Goal: Information Seeking & Learning: Learn about a topic

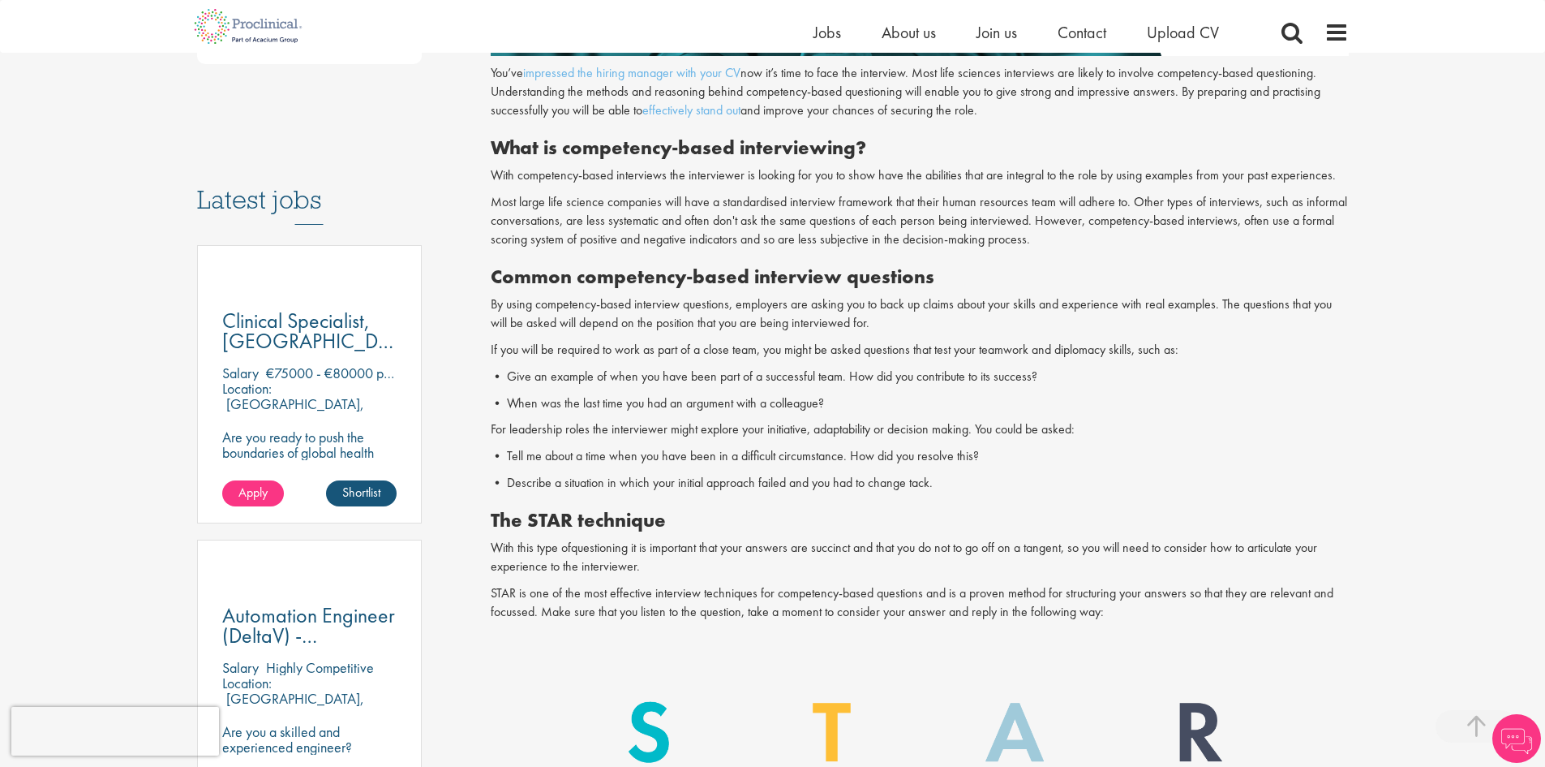
click at [719, 436] on p "For leadership roles the interviewer might explore your initiative, adaptabilit…" at bounding box center [920, 429] width 858 height 19
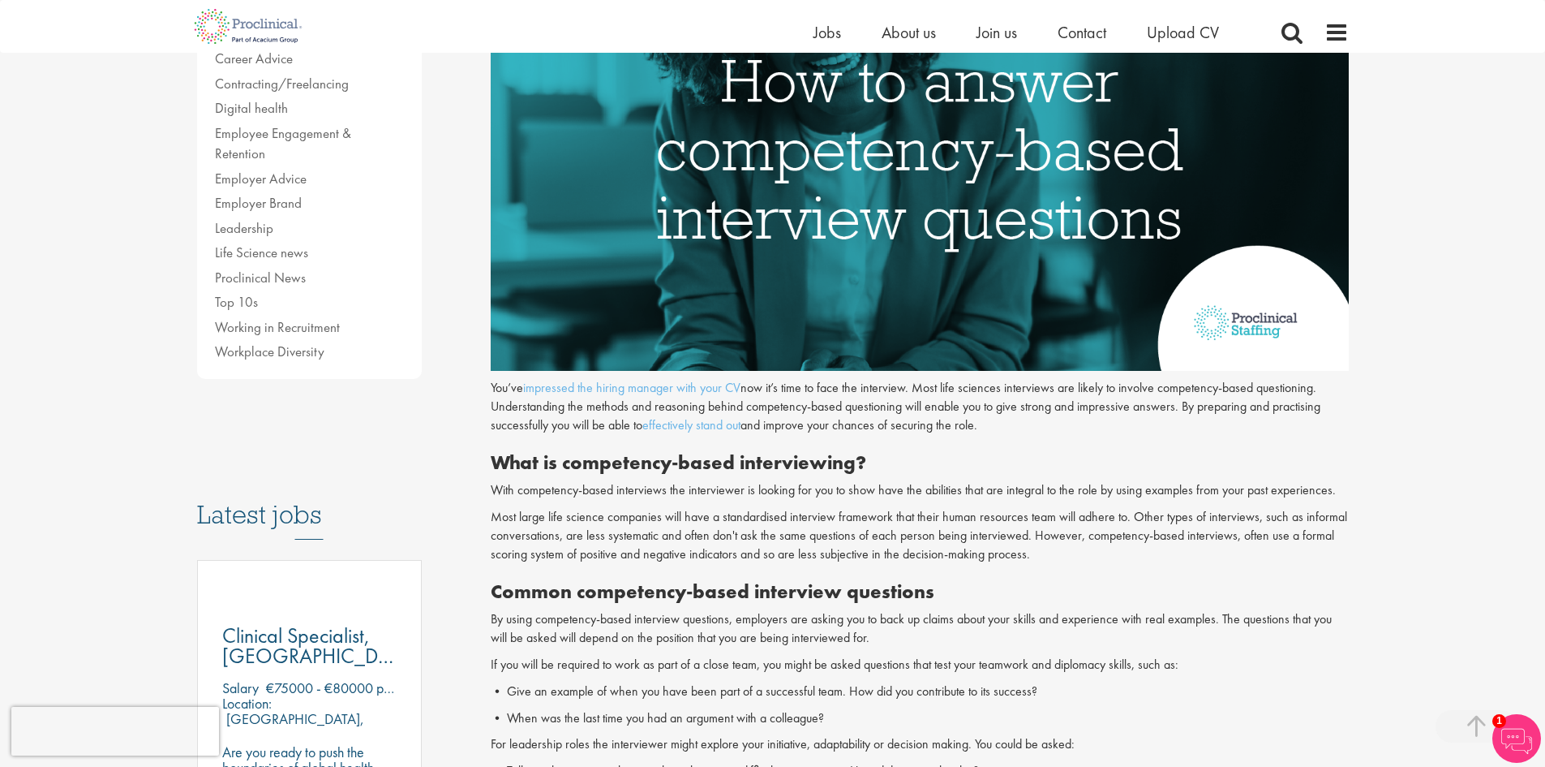
scroll to position [568, 0]
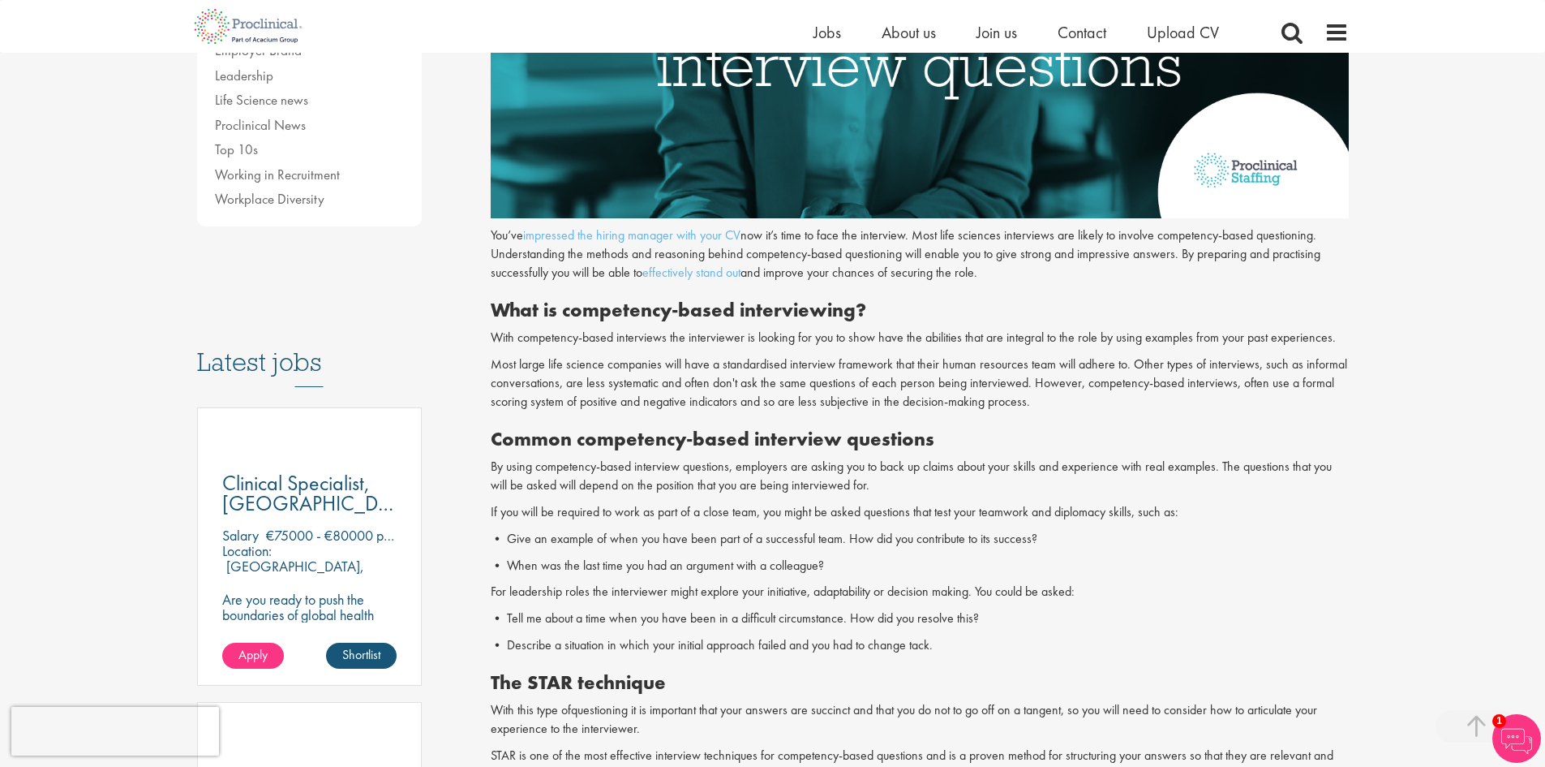
click at [834, 487] on p "By using competency-based interview questions, employers are asking you to back…" at bounding box center [920, 475] width 858 height 37
click at [834, 480] on p "By using competency-based interview questions, employers are asking you to back…" at bounding box center [920, 475] width 858 height 37
drag, startPoint x: 828, startPoint y: 459, endPoint x: 818, endPoint y: 461, distance: 9.9
click at [827, 459] on p "By using competency-based interview questions, employers are asking you to back…" at bounding box center [920, 475] width 858 height 37
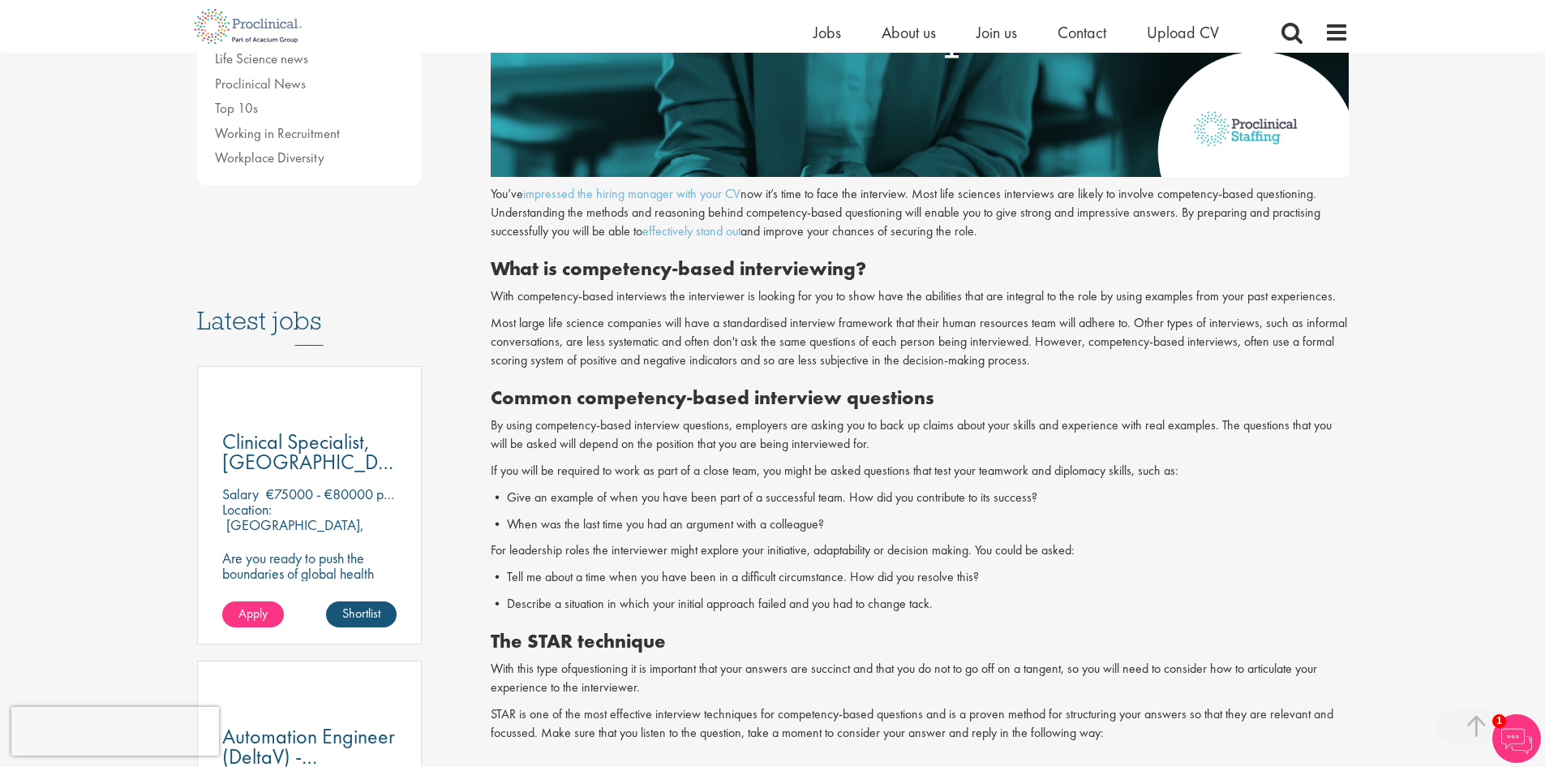
scroll to position [649, 0]
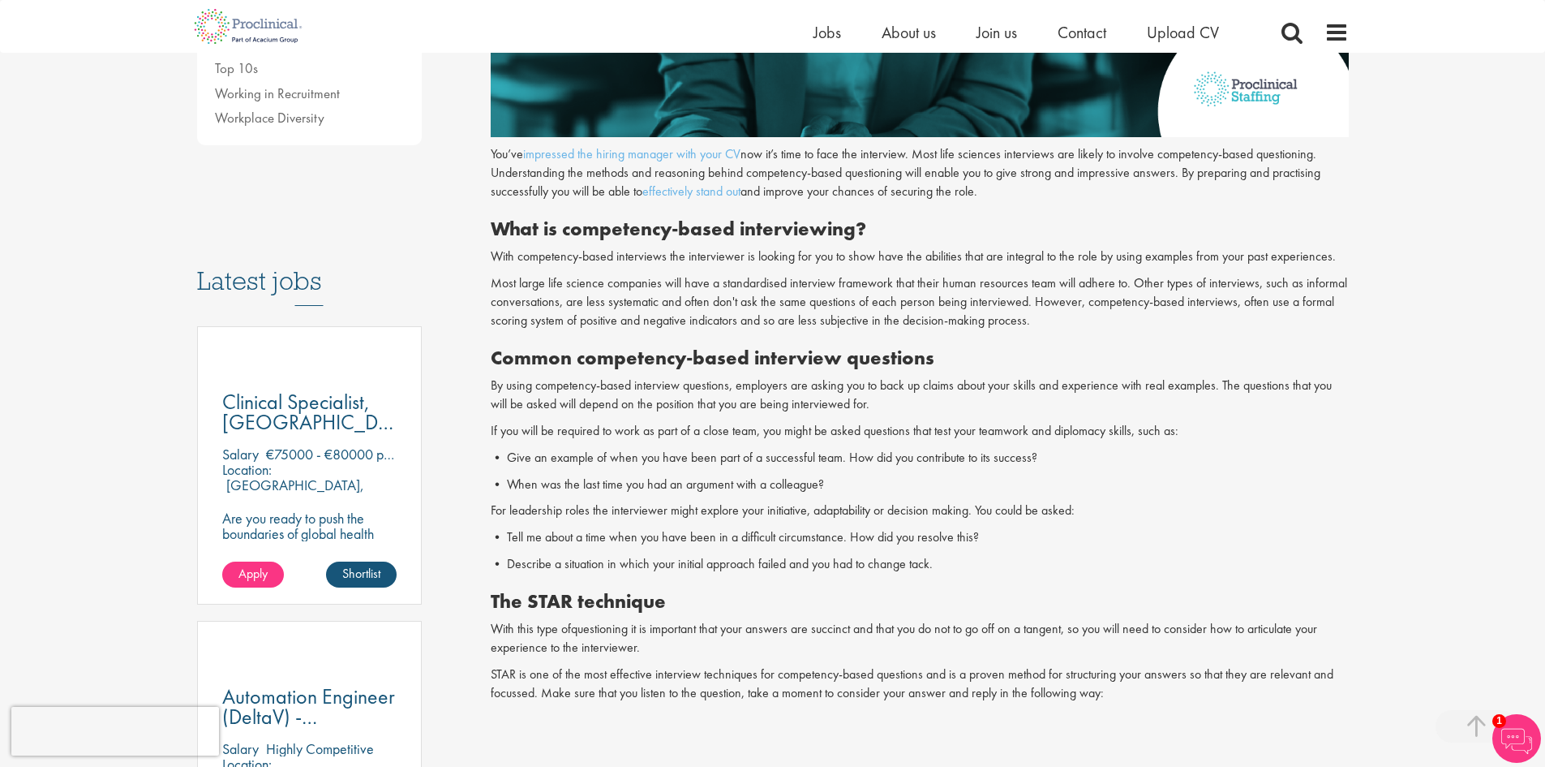
click at [807, 459] on p "• Give an example of when you have been part of a successful team. How did you …" at bounding box center [920, 458] width 858 height 19
click at [745, 464] on p "• Give an example of when you have been part of a successful team. How did you …" at bounding box center [920, 458] width 858 height 19
click at [676, 437] on p "If you will be required to work as part of a close team, you might be asked que…" at bounding box center [920, 431] width 858 height 19
click at [762, 438] on p "If you will be required to work as part of a close team, you might be asked que…" at bounding box center [920, 431] width 858 height 19
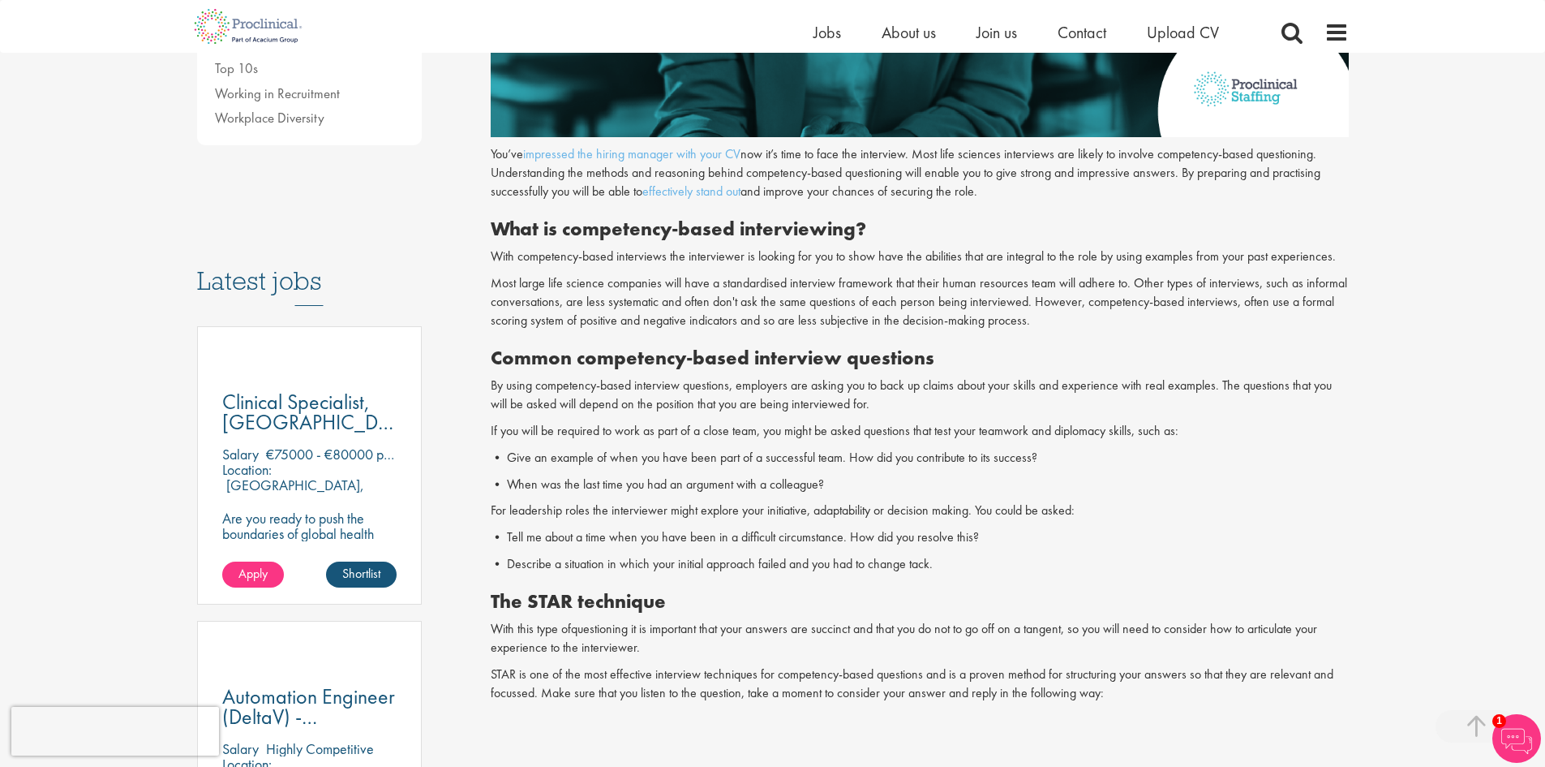
click at [763, 438] on p "If you will be required to work as part of a close team, you might be asked que…" at bounding box center [920, 431] width 858 height 19
click at [760, 502] on p "For leadership roles the interviewer might explore your initiative, adaptabilit…" at bounding box center [920, 510] width 858 height 19
click at [629, 484] on p "• When was the last time you had an argument with a colleague?" at bounding box center [920, 484] width 858 height 19
click at [655, 485] on p "• When was the last time you had an argument with a colleague?" at bounding box center [920, 484] width 858 height 19
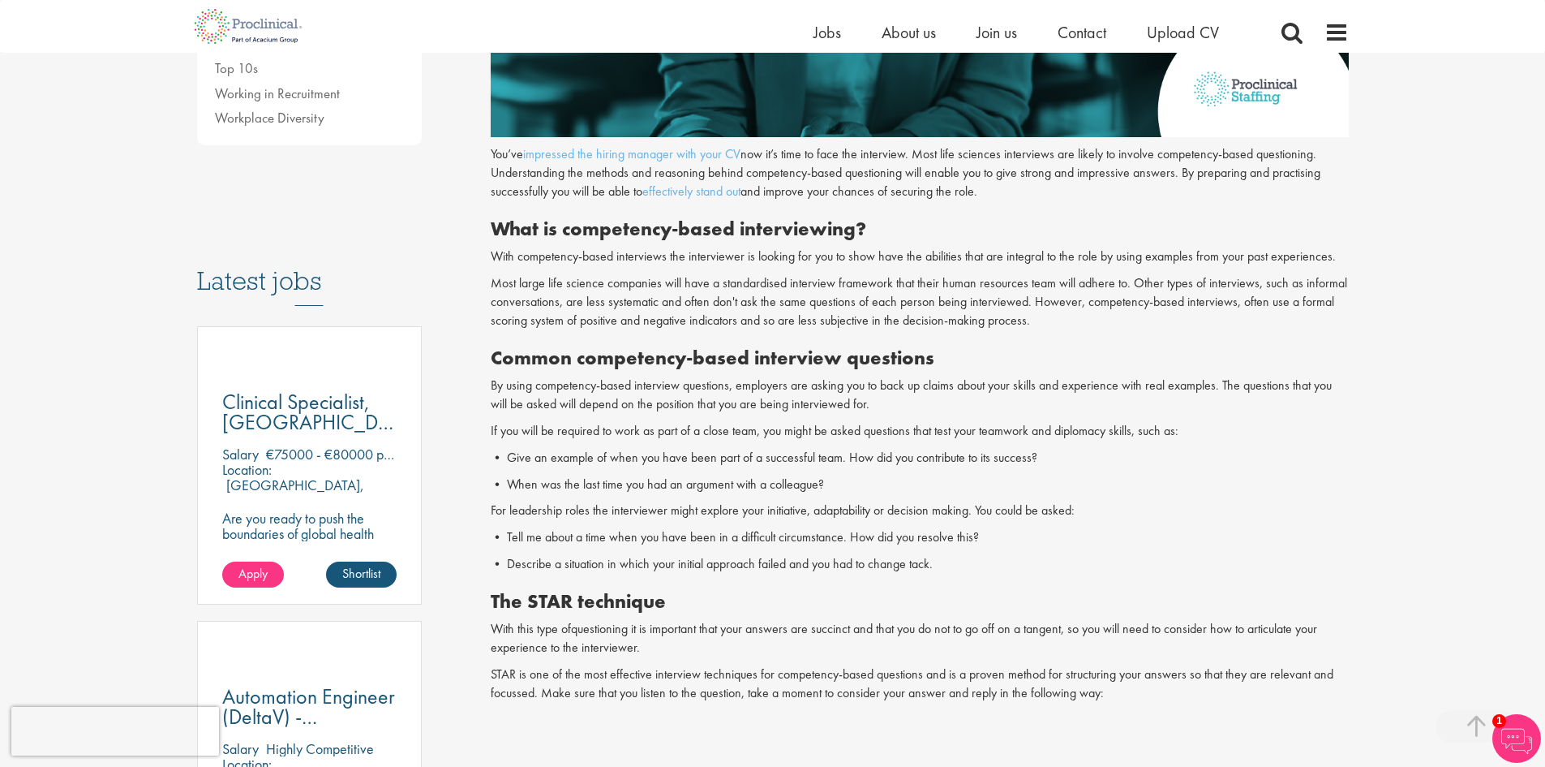
click at [723, 485] on p "• When was the last time you had an argument with a colleague?" at bounding box center [920, 484] width 858 height 19
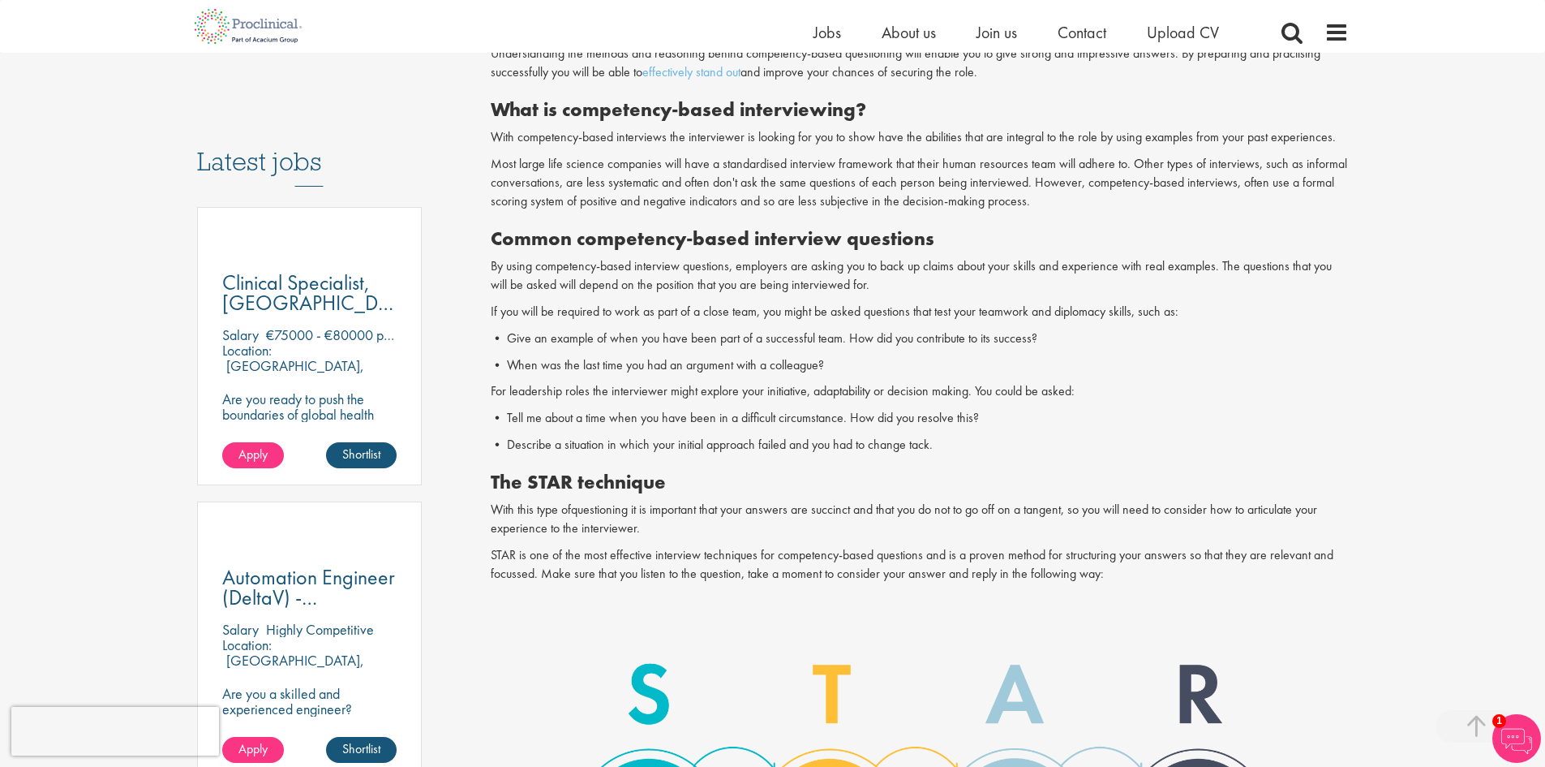
scroll to position [811, 0]
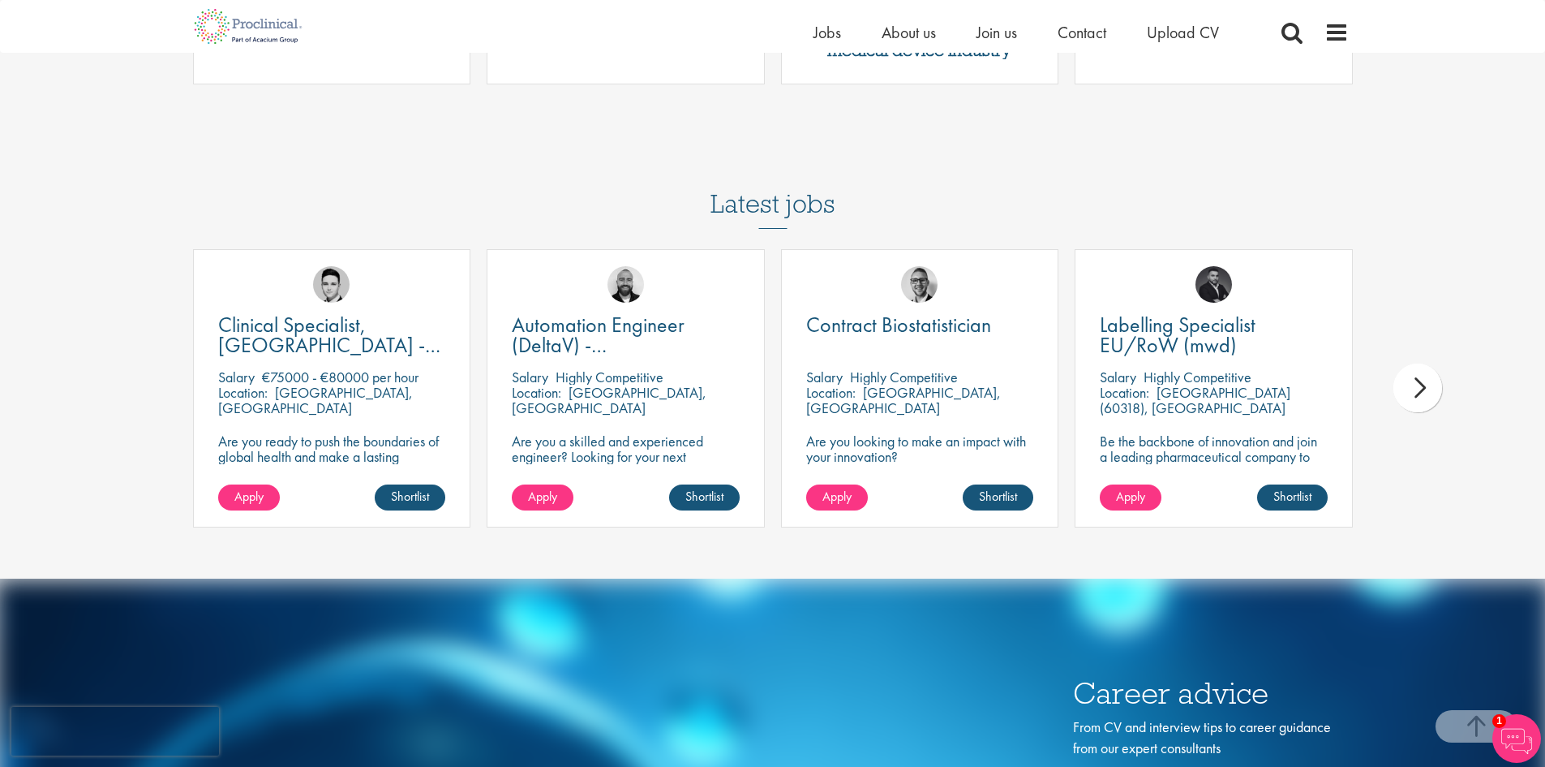
scroll to position [2514, 0]
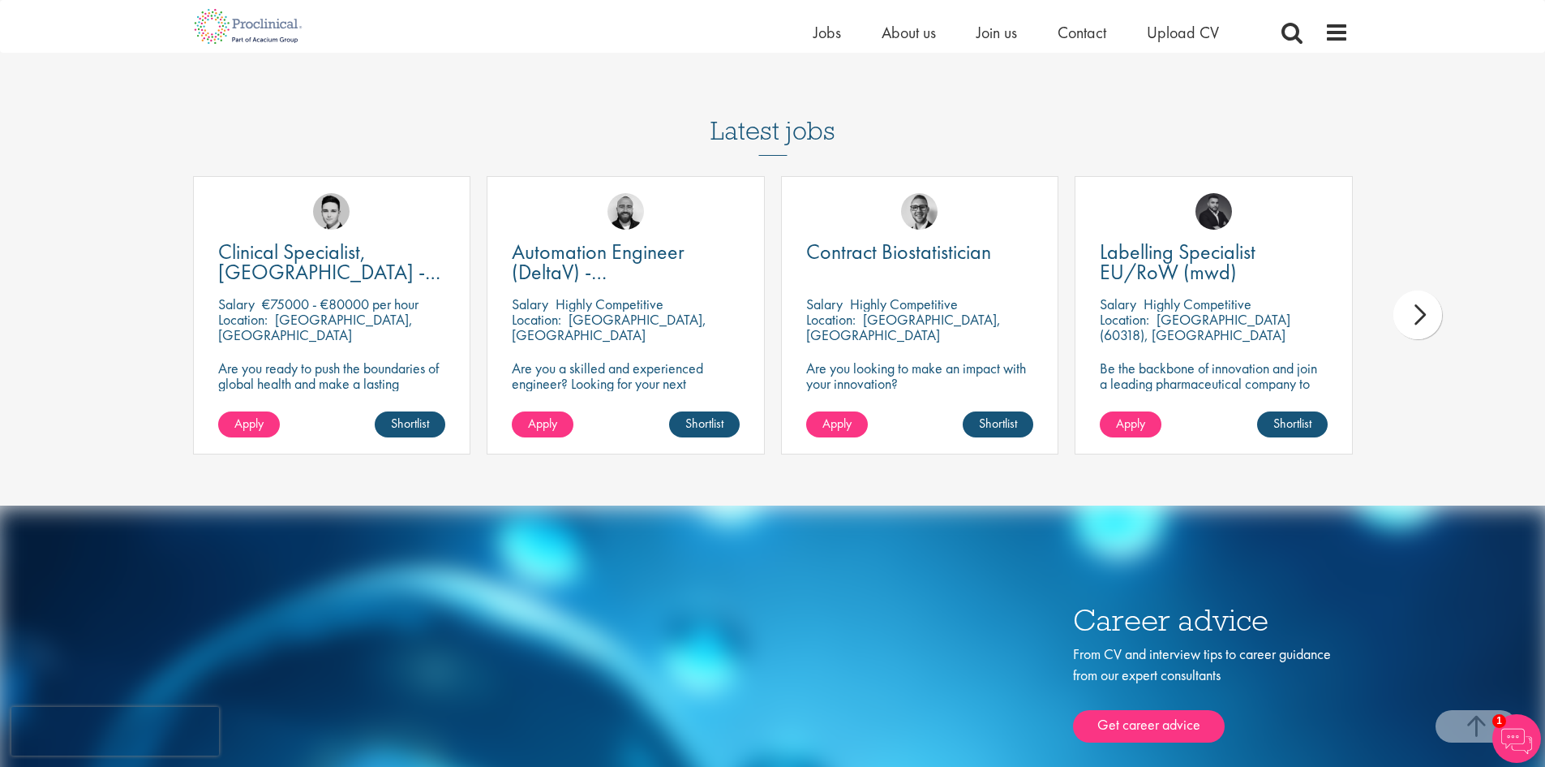
click at [1430, 313] on div "next" at bounding box center [1418, 314] width 49 height 49
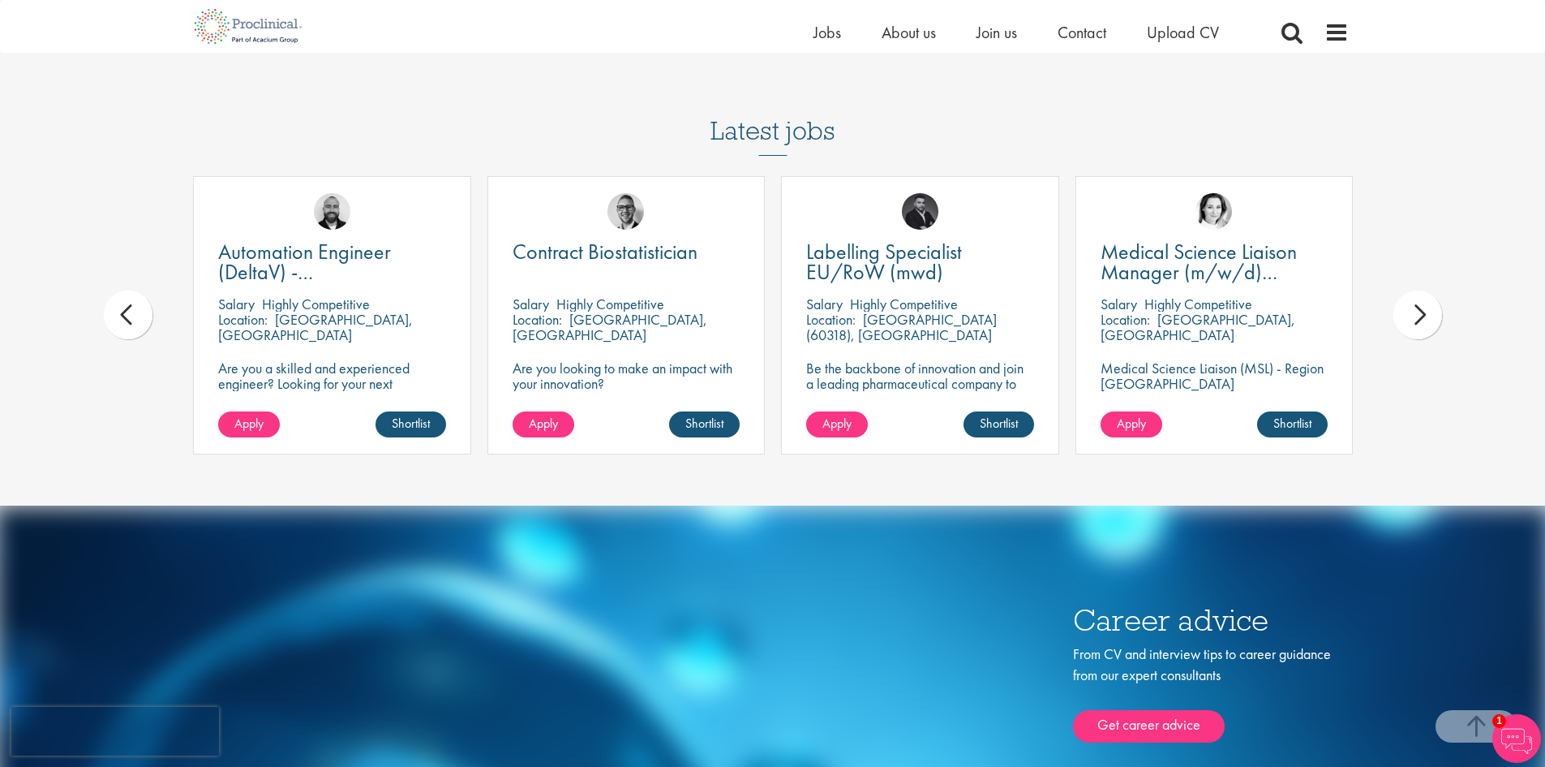
click at [1430, 313] on div "next" at bounding box center [1418, 314] width 49 height 49
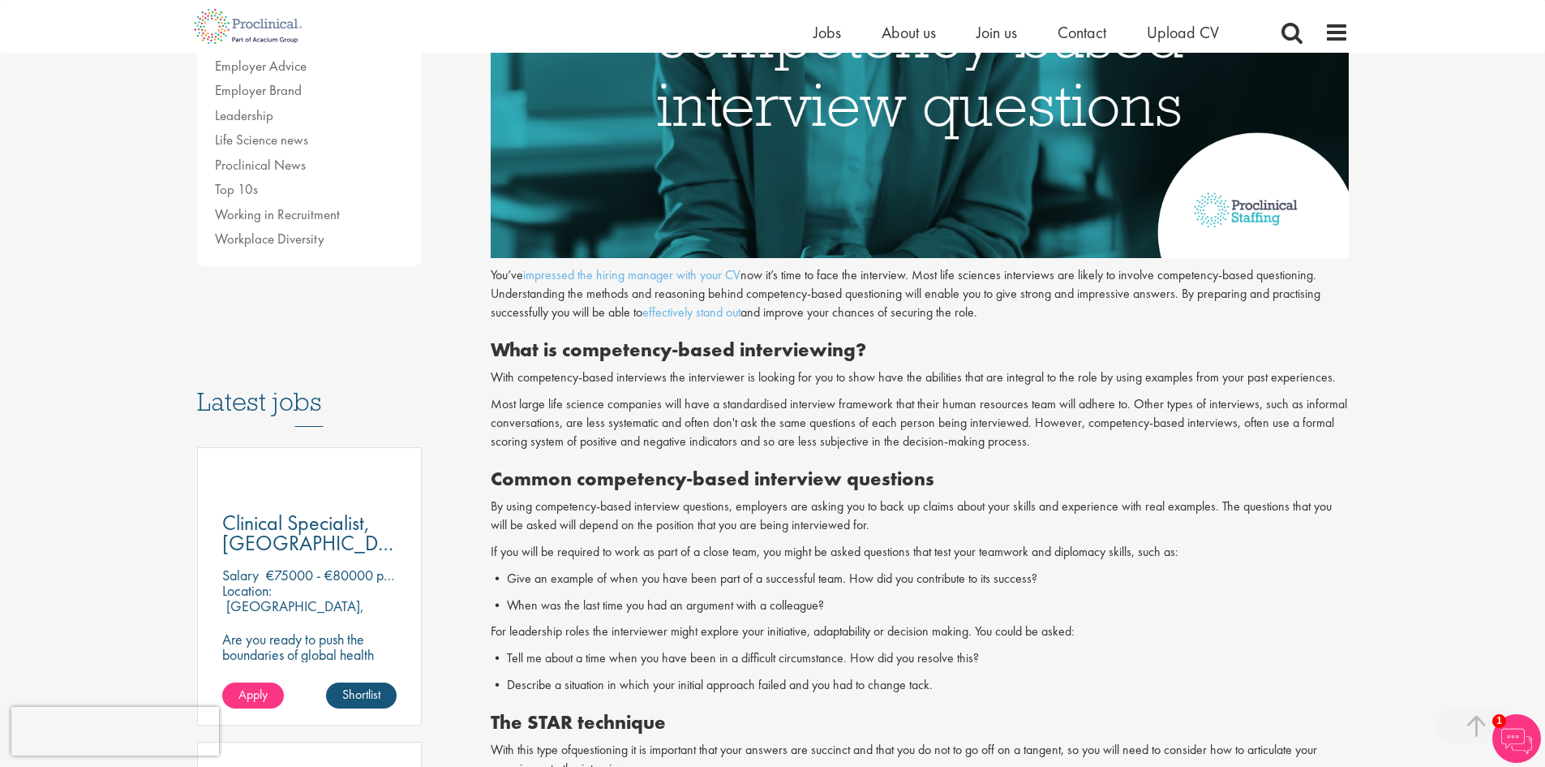
scroll to position [487, 0]
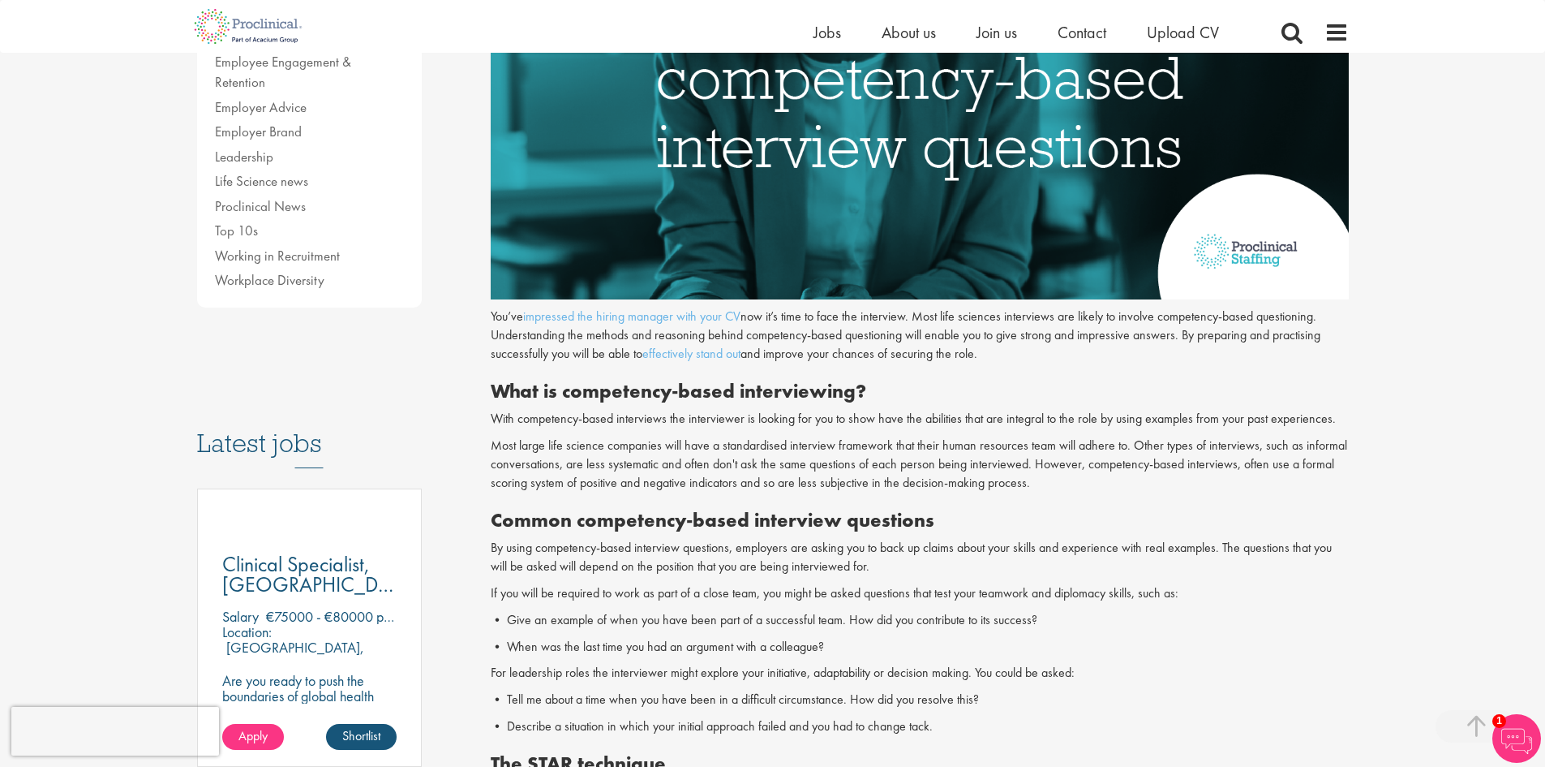
click at [426, 346] on div "Content types Quizzes Blogs Guidebooks Videos Infographics Case studies Press r…" at bounding box center [310, 386] width 250 height 1382
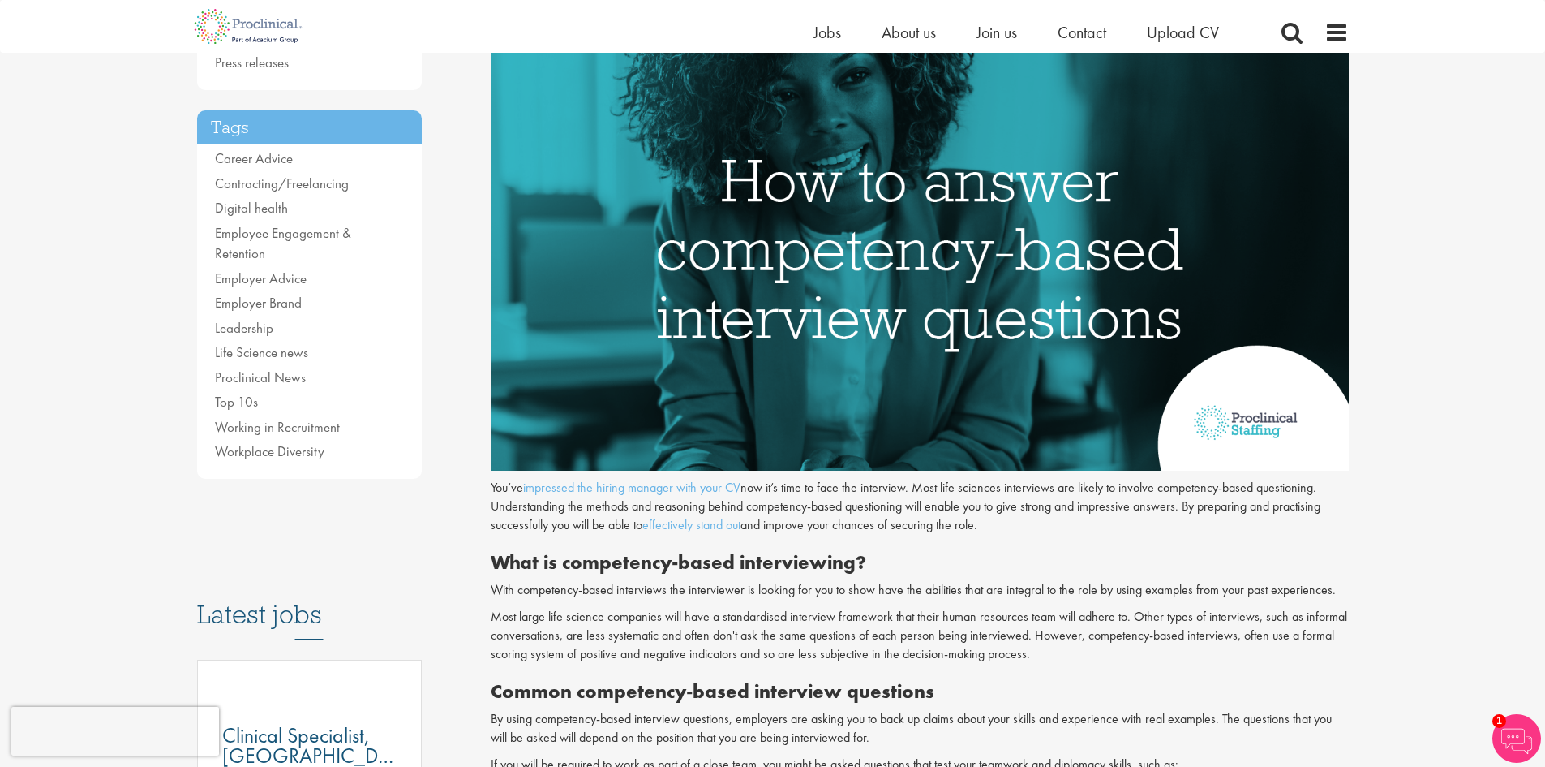
scroll to position [0, 0]
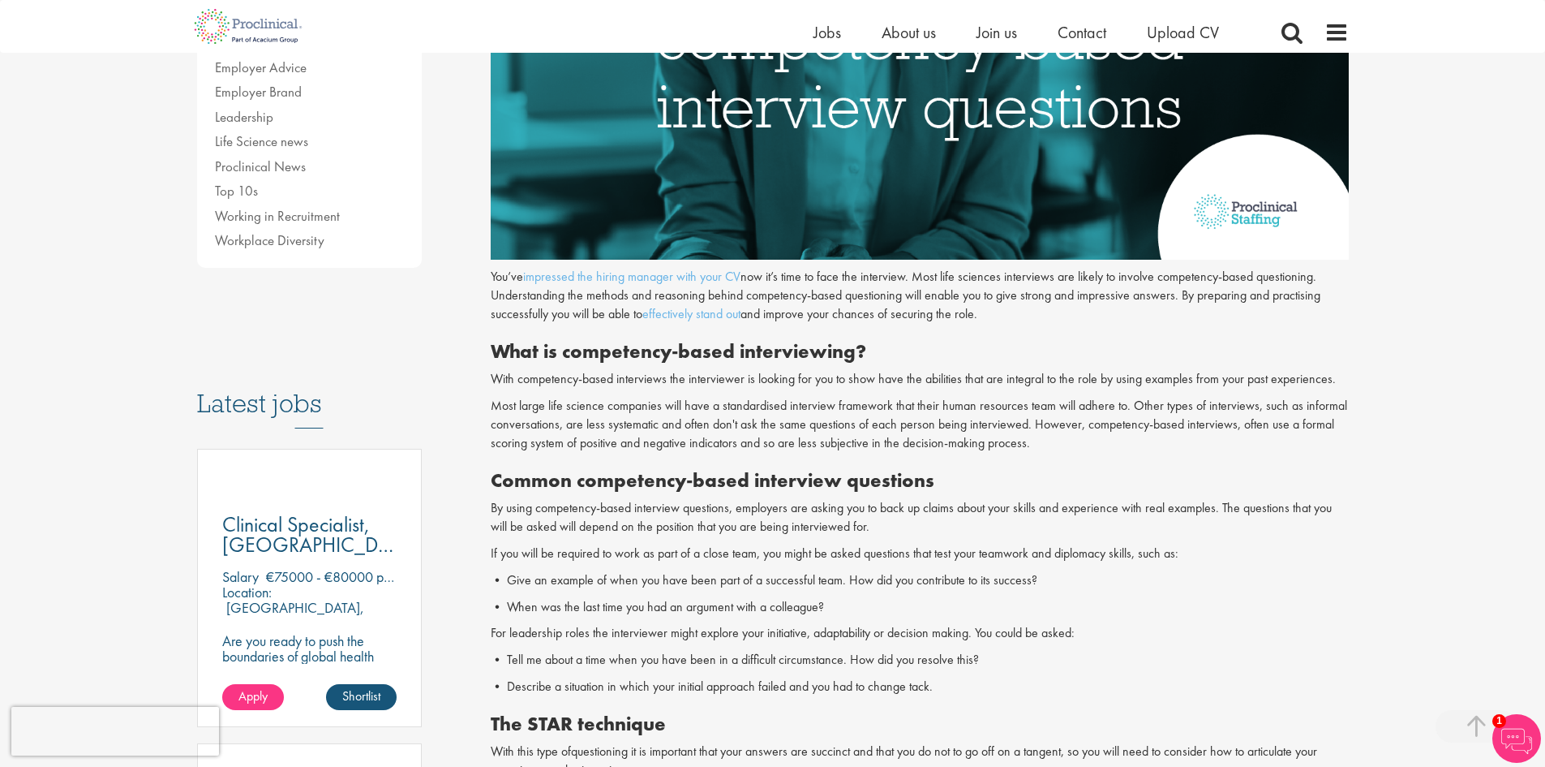
scroll to position [568, 0]
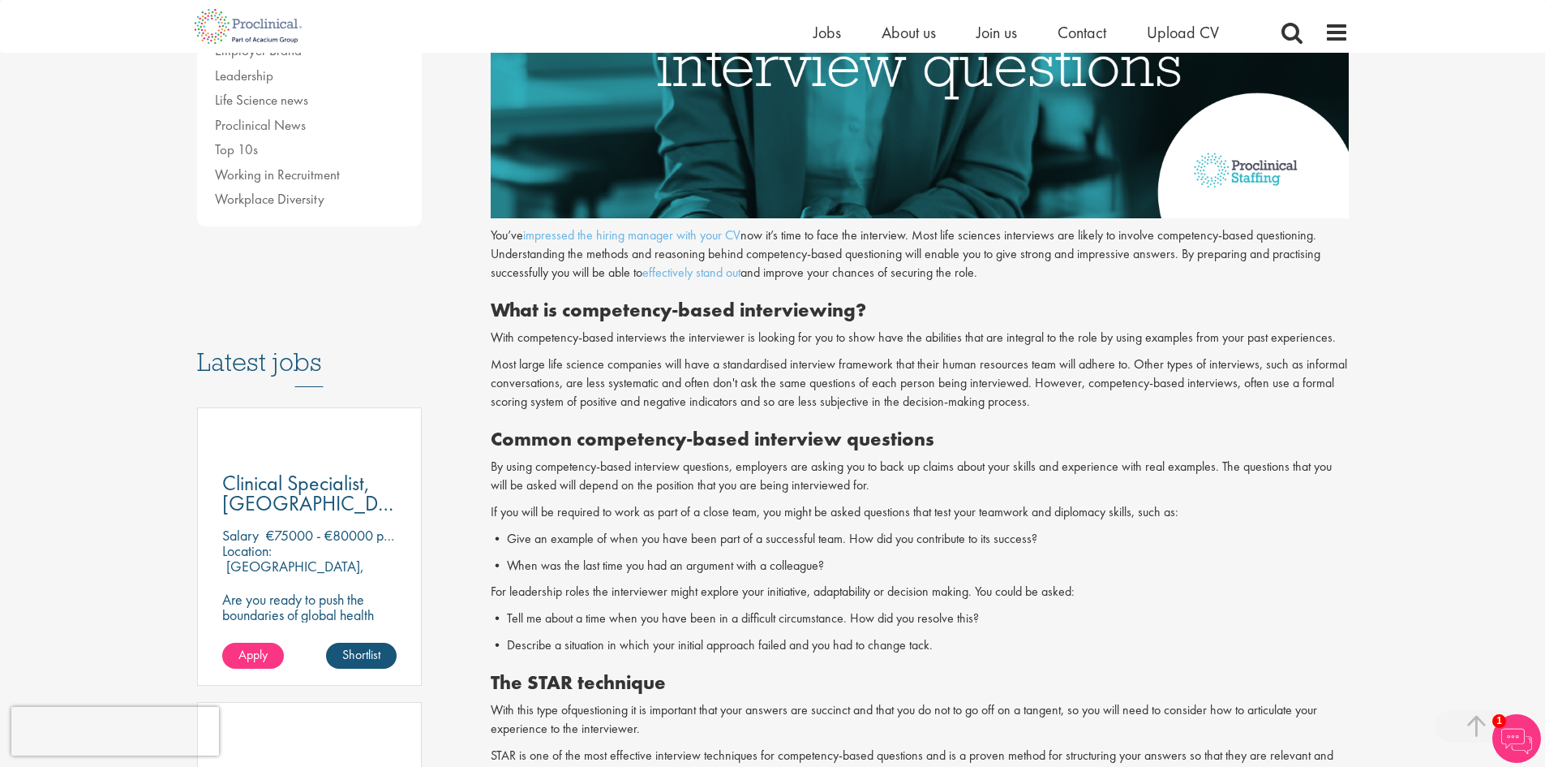
click at [683, 393] on p "Most large life science companies will have a standardised interview framework …" at bounding box center [920, 383] width 858 height 56
click at [699, 378] on p "Most large life science companies will have a standardised interview framework …" at bounding box center [920, 383] width 858 height 56
click at [779, 374] on p "Most large life science companies will have a standardised interview framework …" at bounding box center [920, 383] width 858 height 56
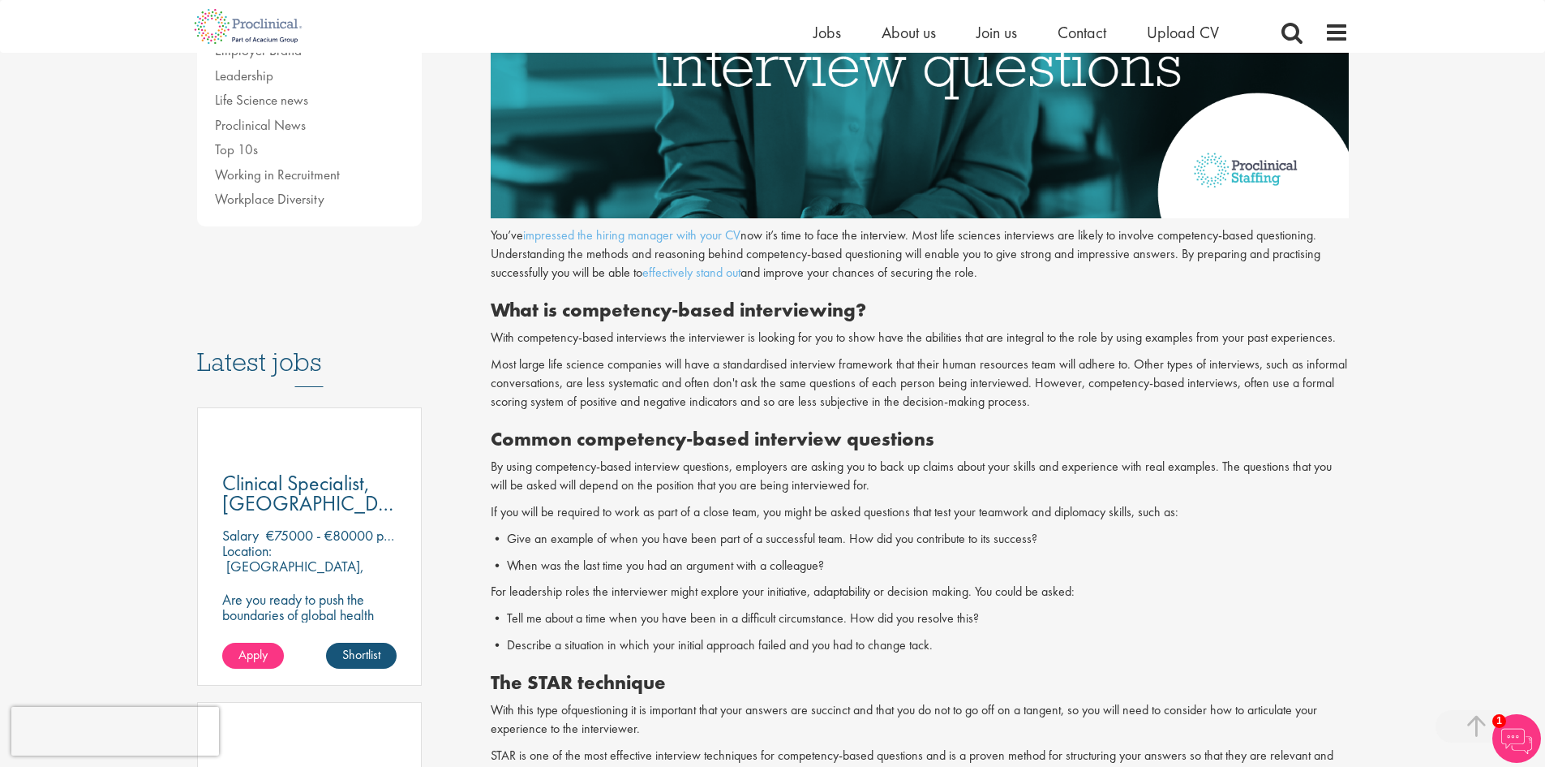
click at [766, 379] on p "Most large life science companies will have a standardised interview framework …" at bounding box center [920, 383] width 858 height 56
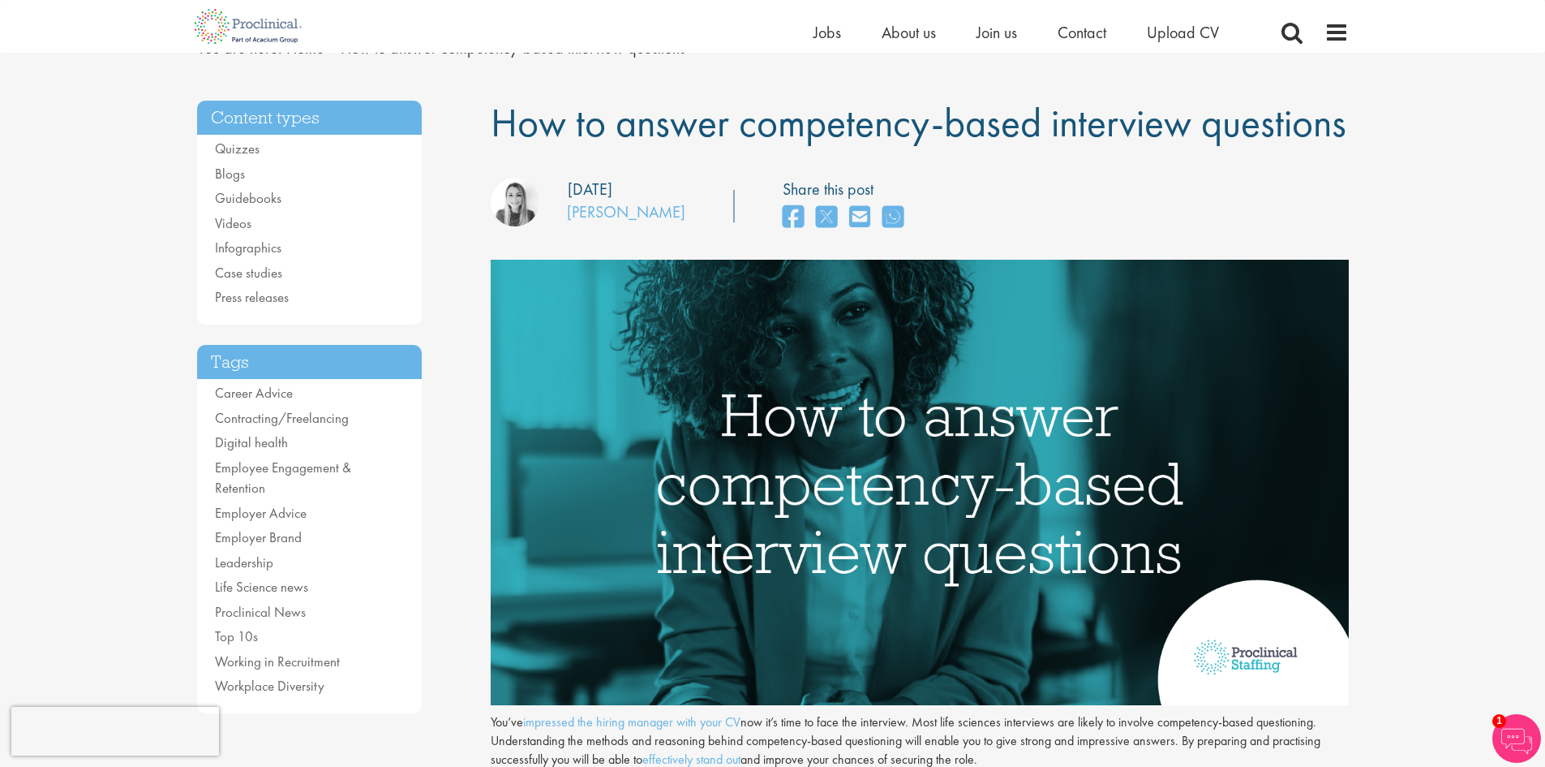
scroll to position [162, 0]
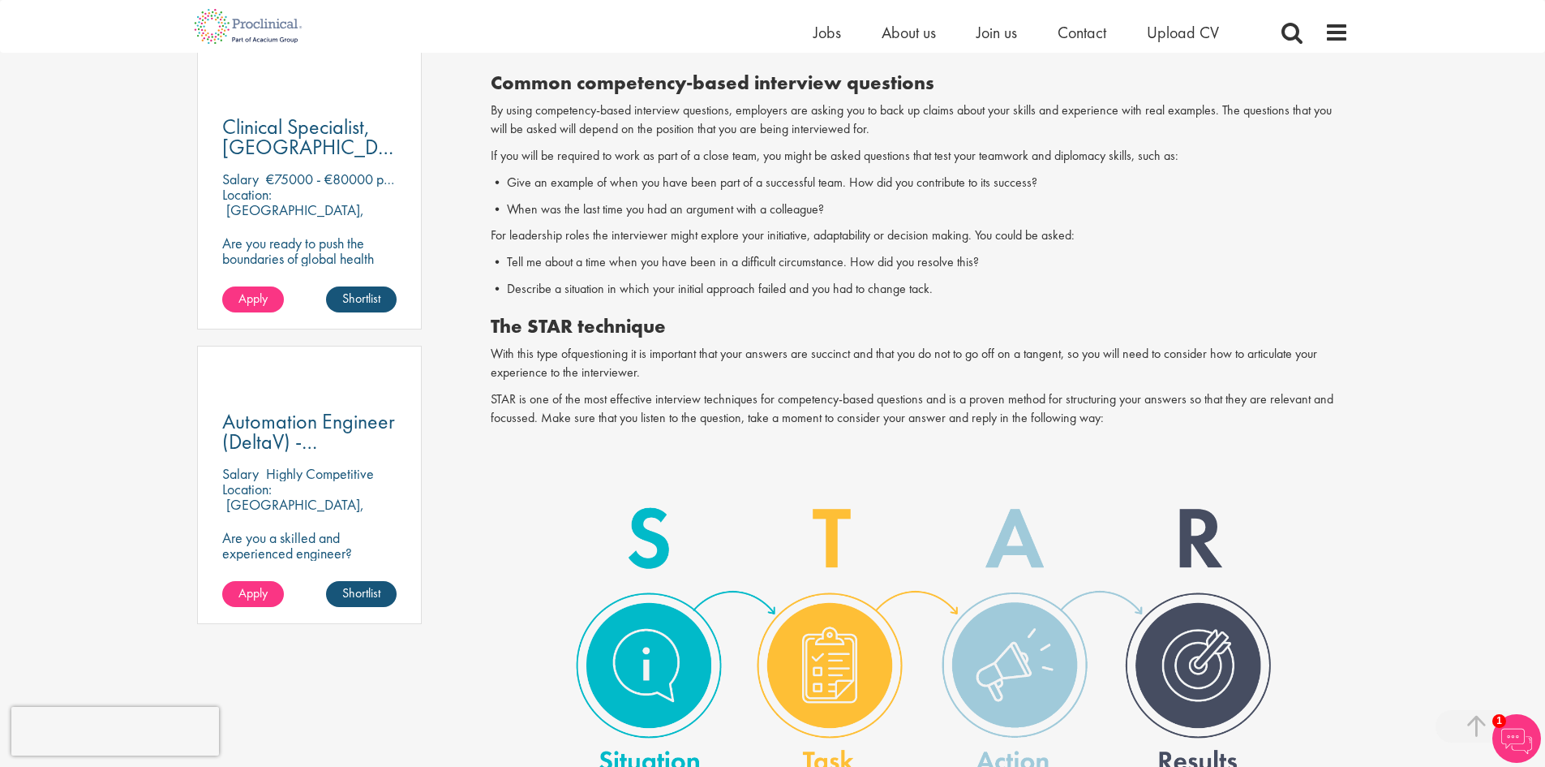
scroll to position [1136, 0]
